Goal: Find specific page/section: Find specific page/section

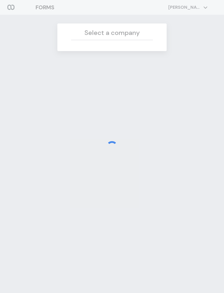
click at [70, 126] on div at bounding box center [112, 146] width 224 height 293
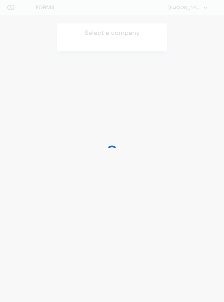
click at [8, 2] on div at bounding box center [112, 151] width 224 height 302
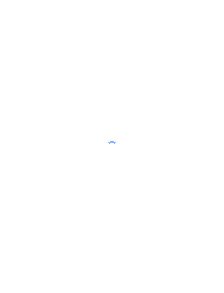
scroll to position [18, 0]
